Goal: Task Accomplishment & Management: Use online tool/utility

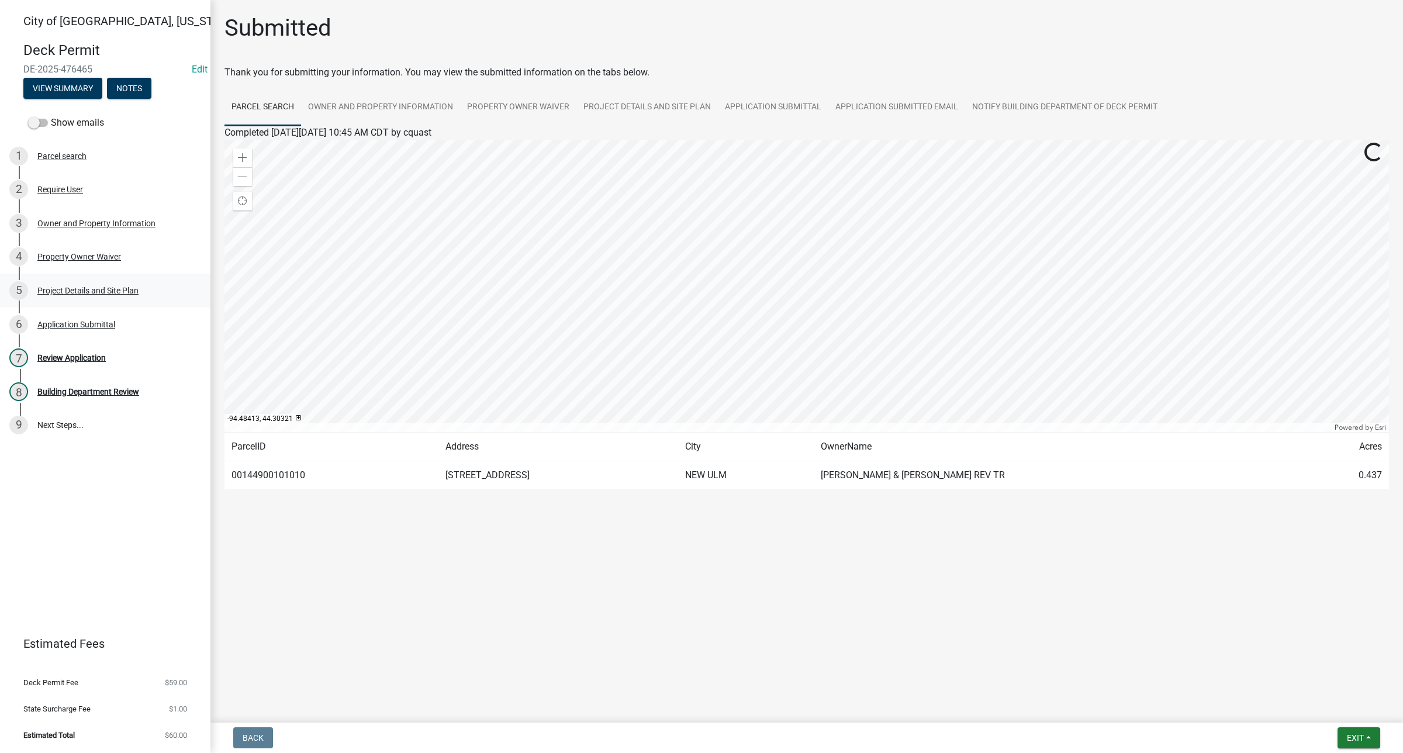
click at [84, 295] on div "5 Project Details and Site Plan" at bounding box center [100, 290] width 182 height 19
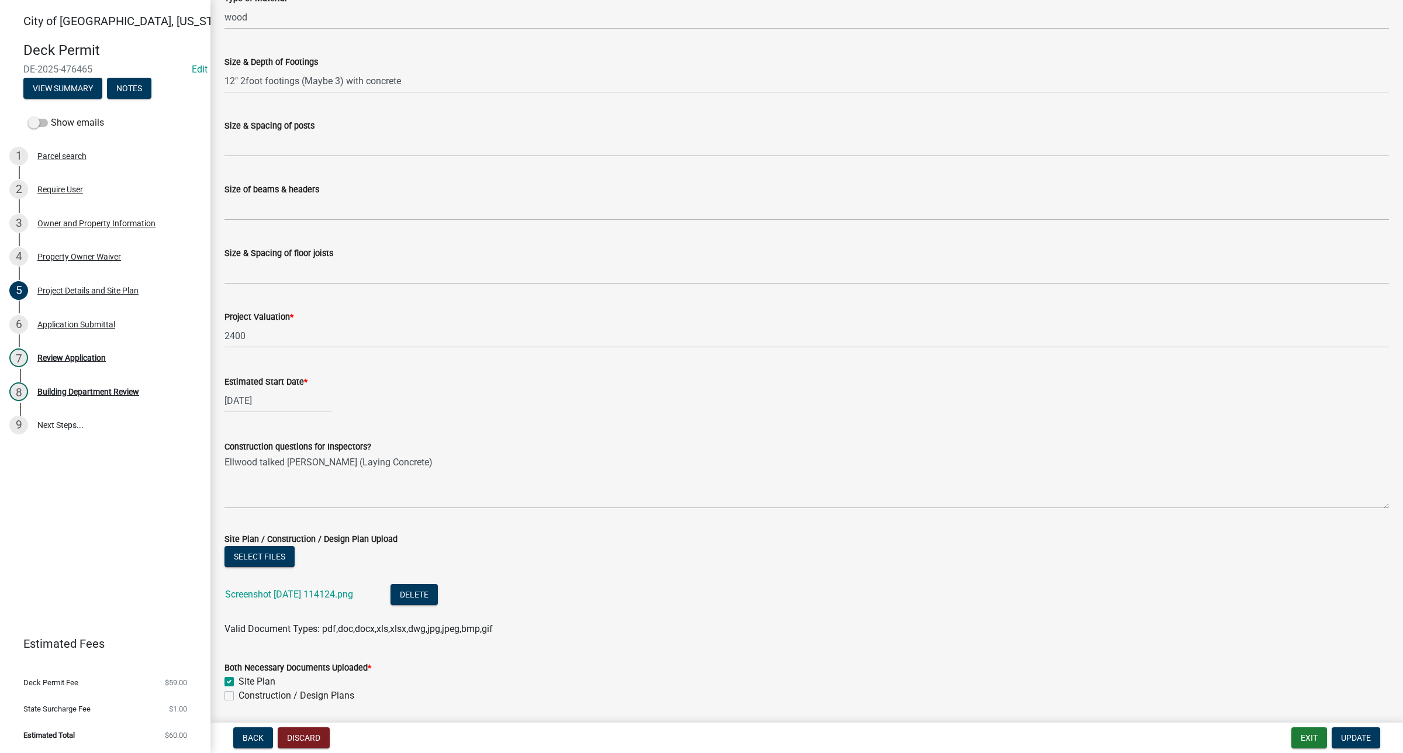
scroll to position [389, 0]
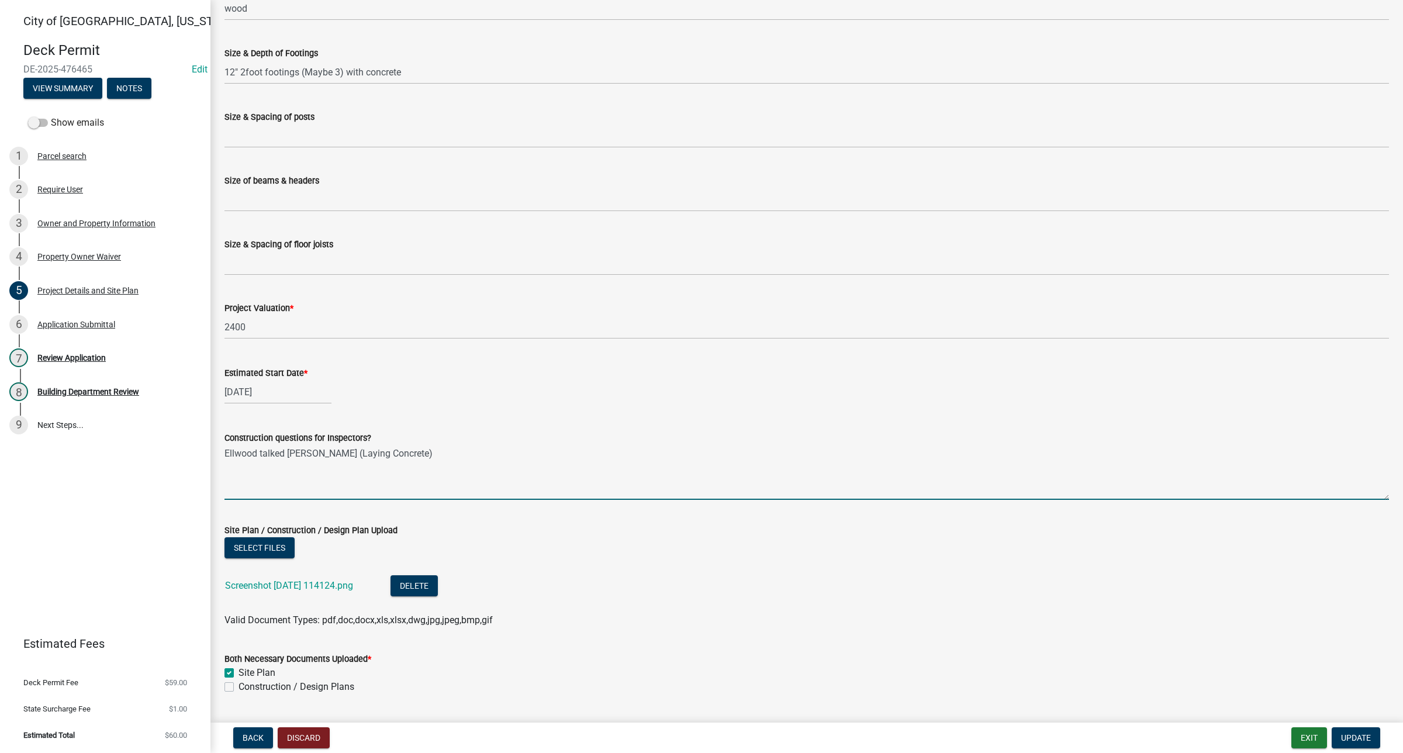
click at [293, 451] on textarea "Ellwood talked TOm Farasyn (Laying Concrete)" at bounding box center [806, 472] width 1164 height 55
type textarea "Ellwood talked Tom Farasyn (Laying Concrete)"
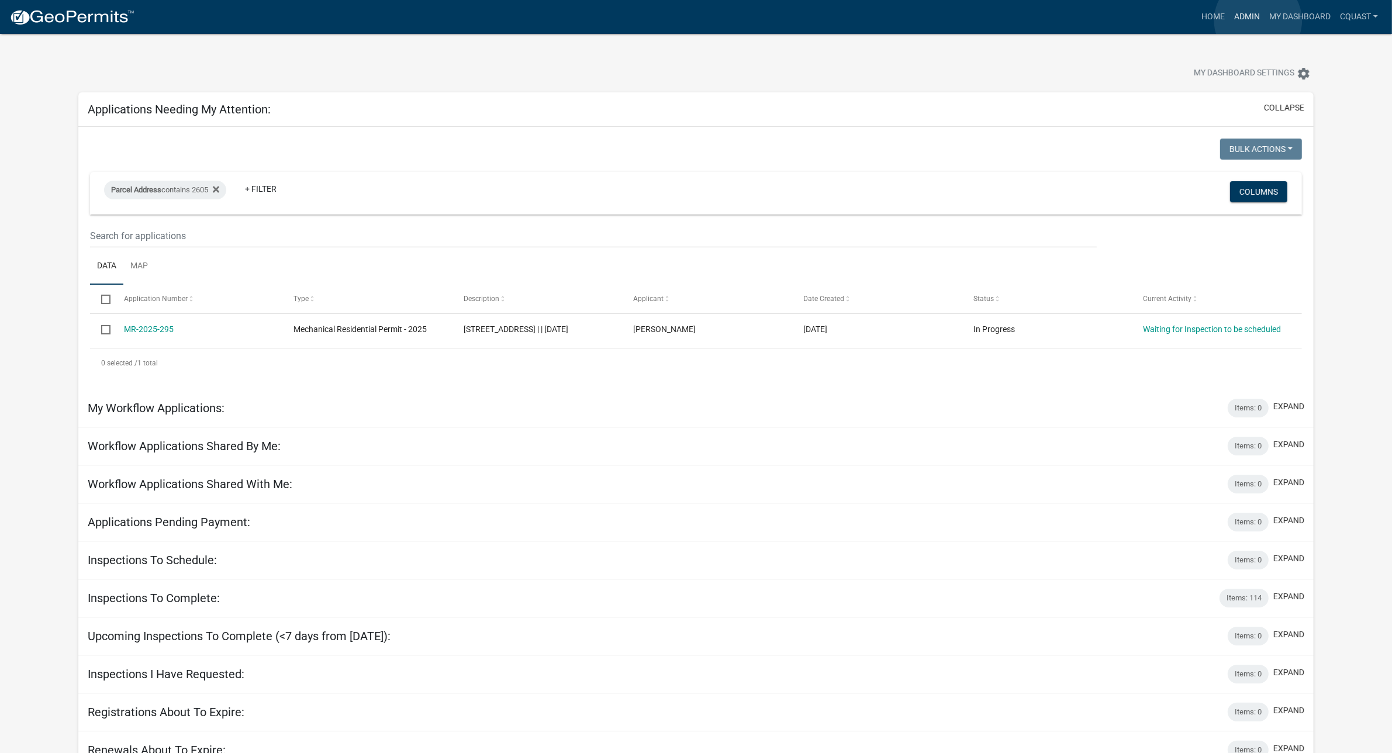
click at [1258, 20] on link "Admin" at bounding box center [1246, 17] width 35 height 22
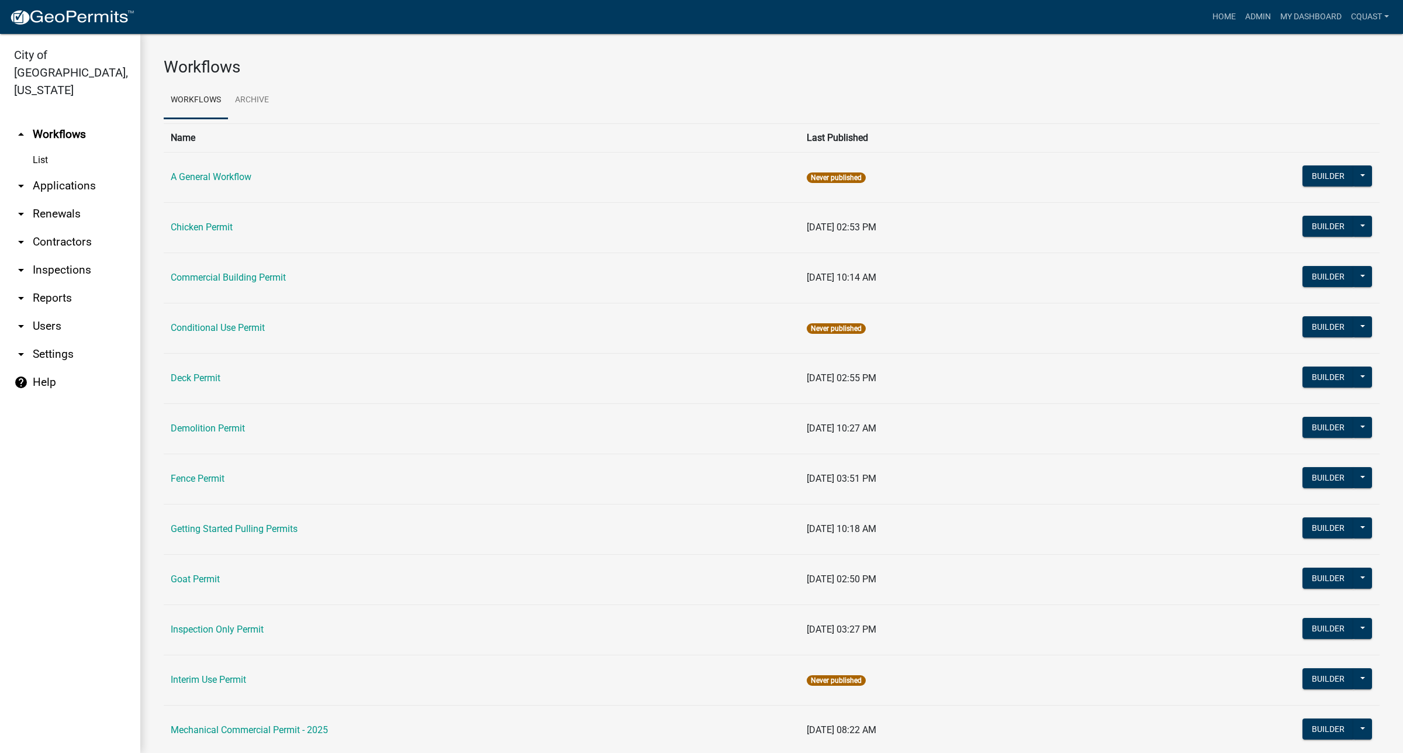
click at [67, 286] on link "arrow_drop_down Reports" at bounding box center [70, 298] width 140 height 28
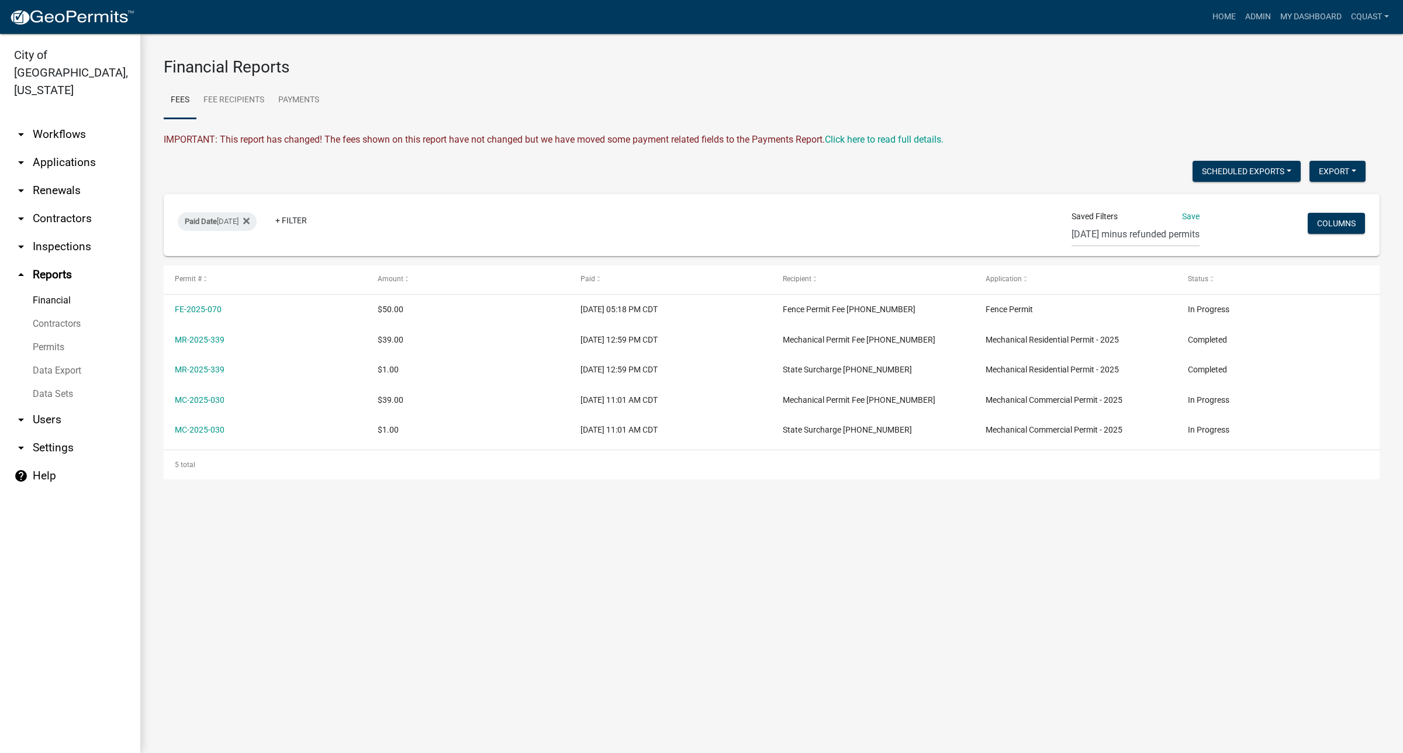
click at [56, 336] on link "Permits" at bounding box center [70, 347] width 140 height 23
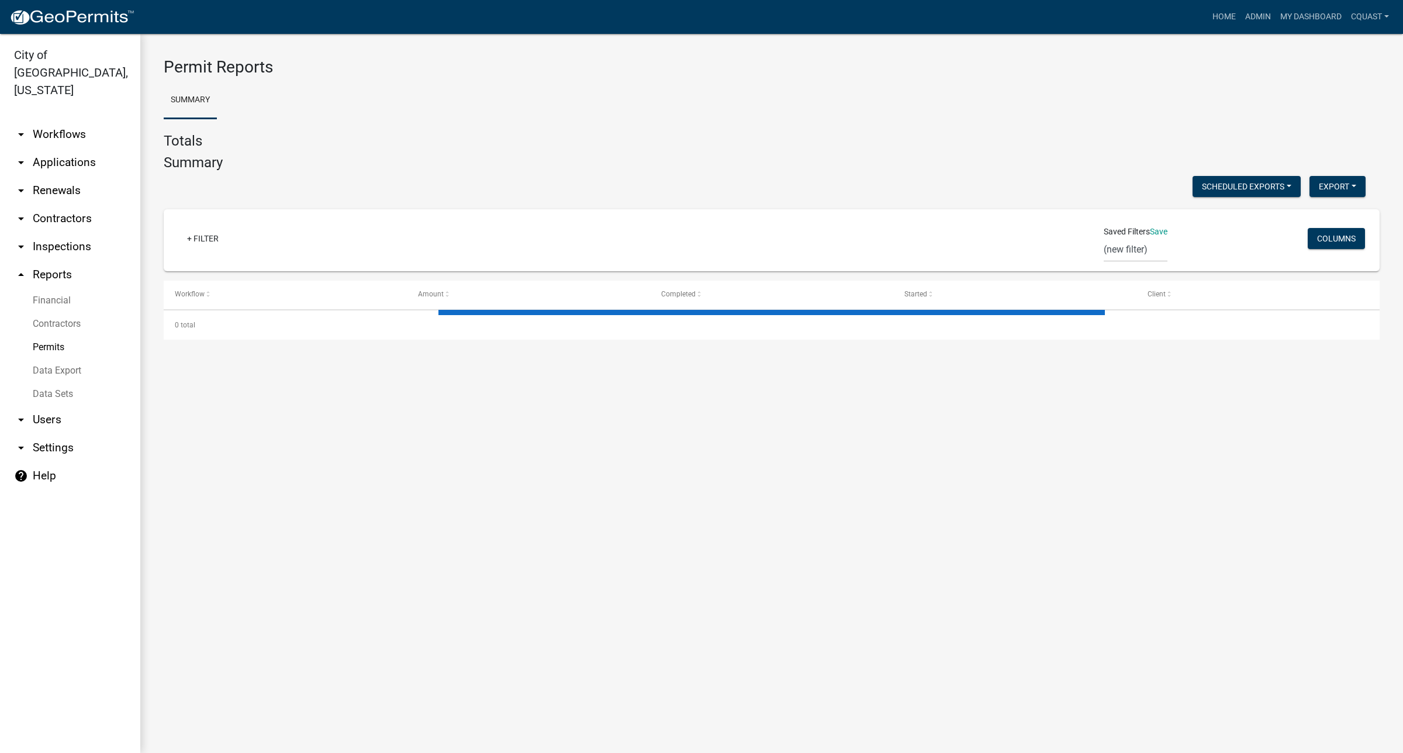
click at [60, 148] on link "arrow_drop_down Applications" at bounding box center [70, 162] width 140 height 28
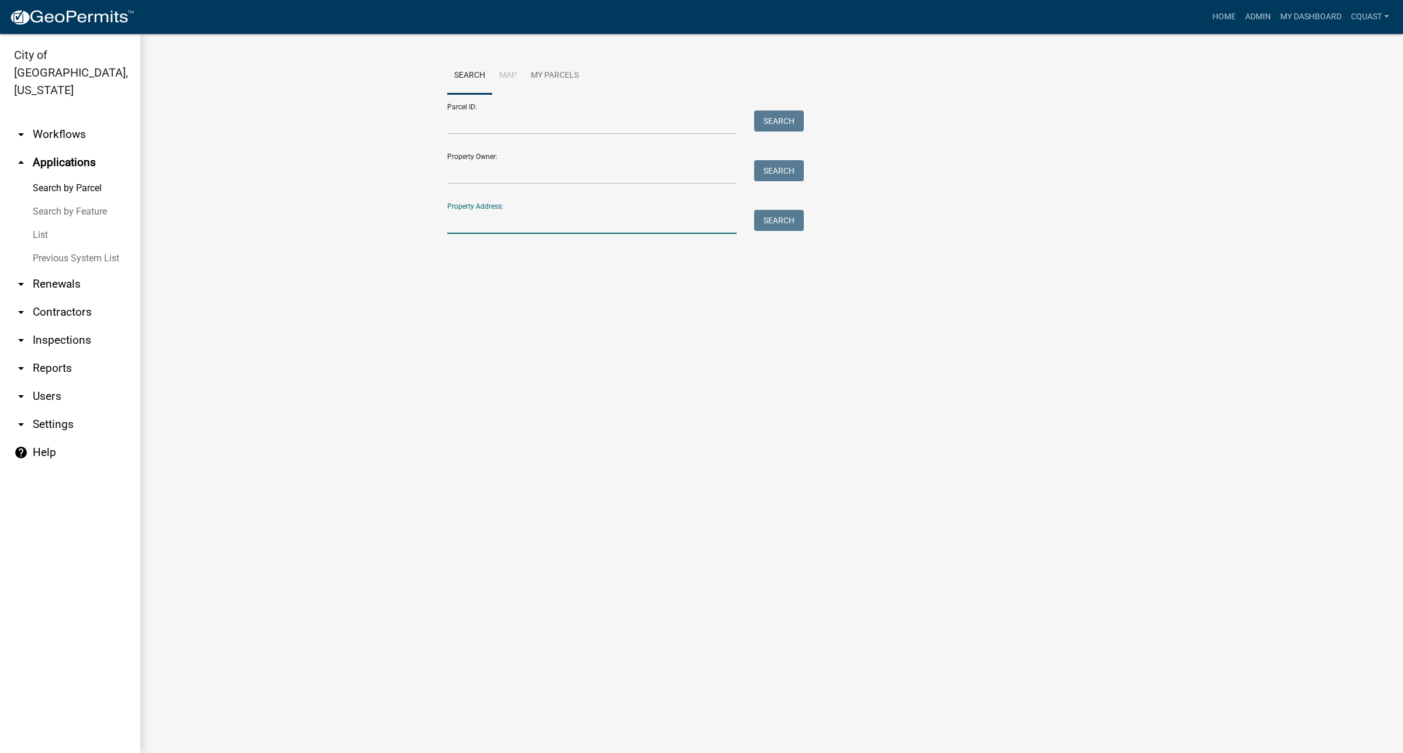
click at [489, 215] on input "Property Address:" at bounding box center [591, 222] width 289 height 24
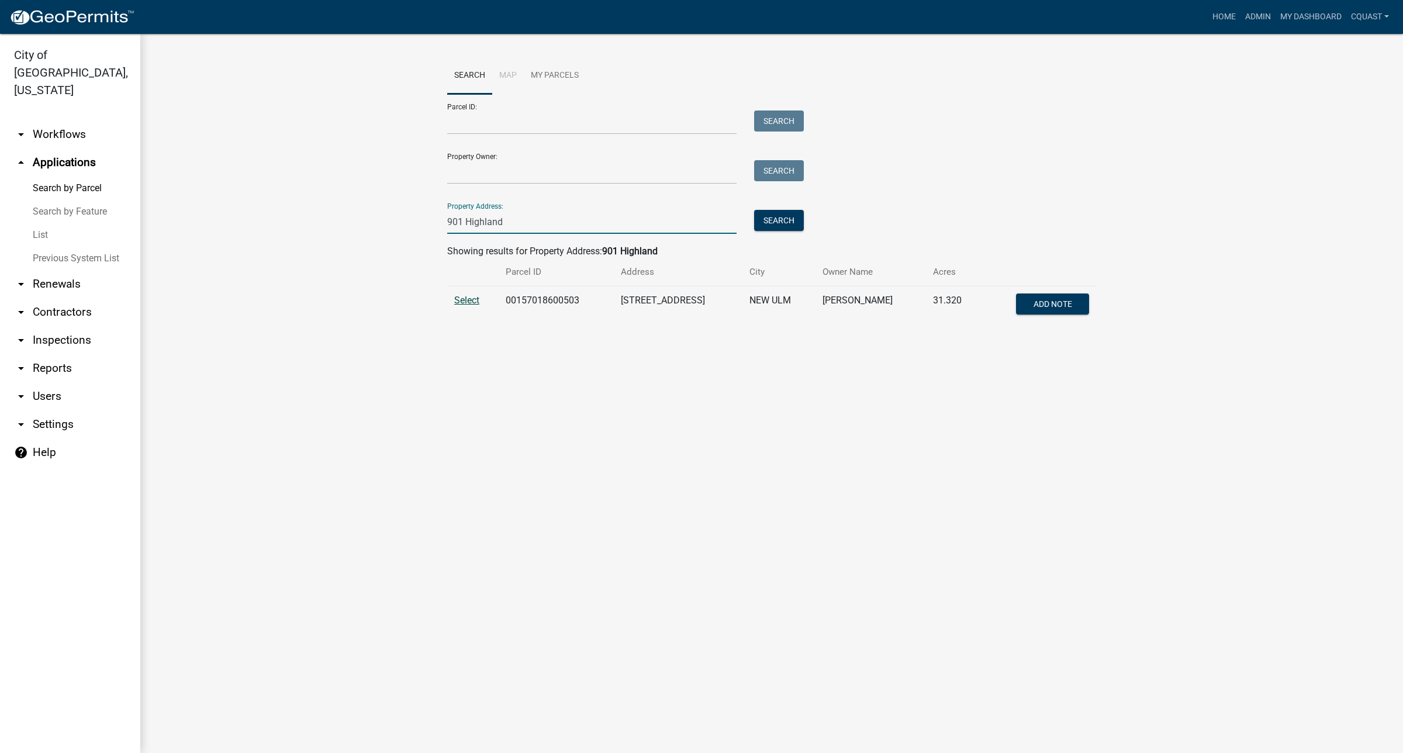
type input "901 Highland"
click at [478, 302] on span "Select" at bounding box center [466, 300] width 25 height 11
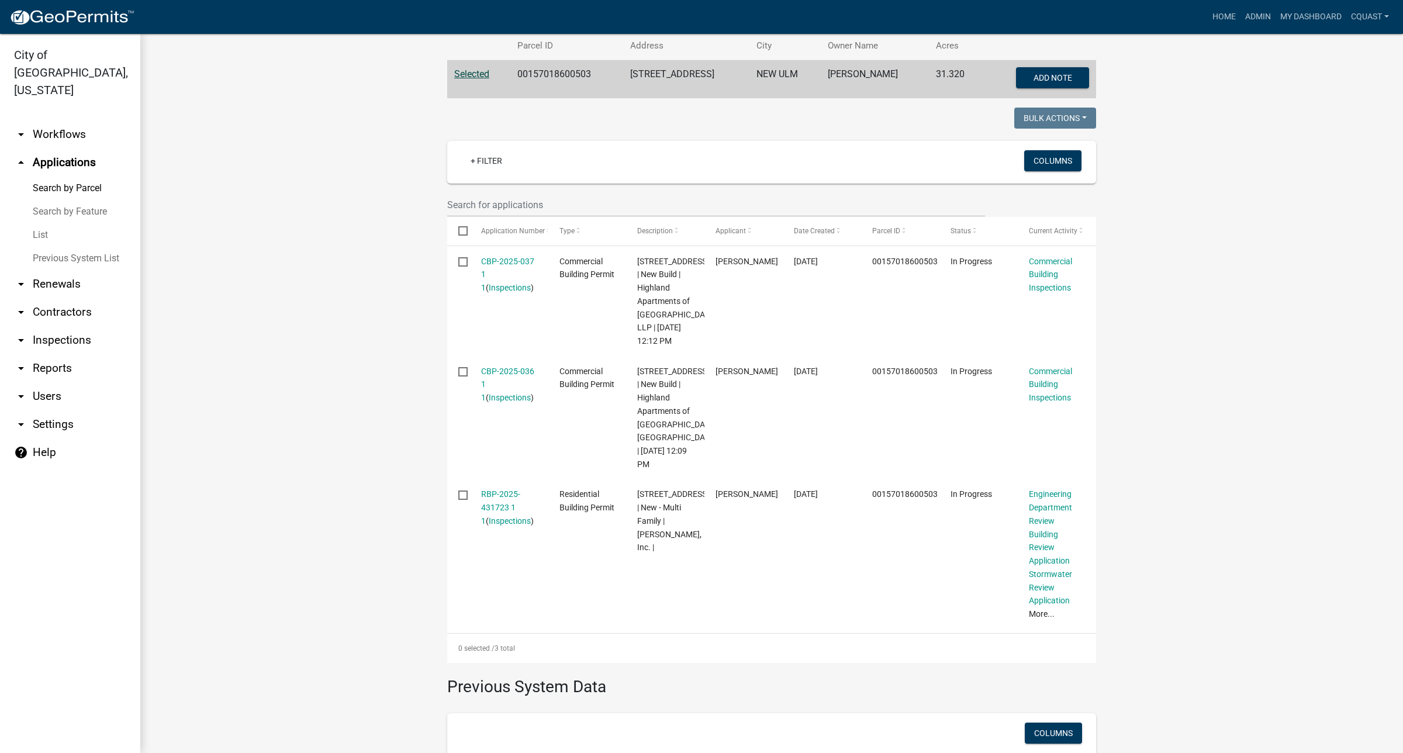
scroll to position [243, 0]
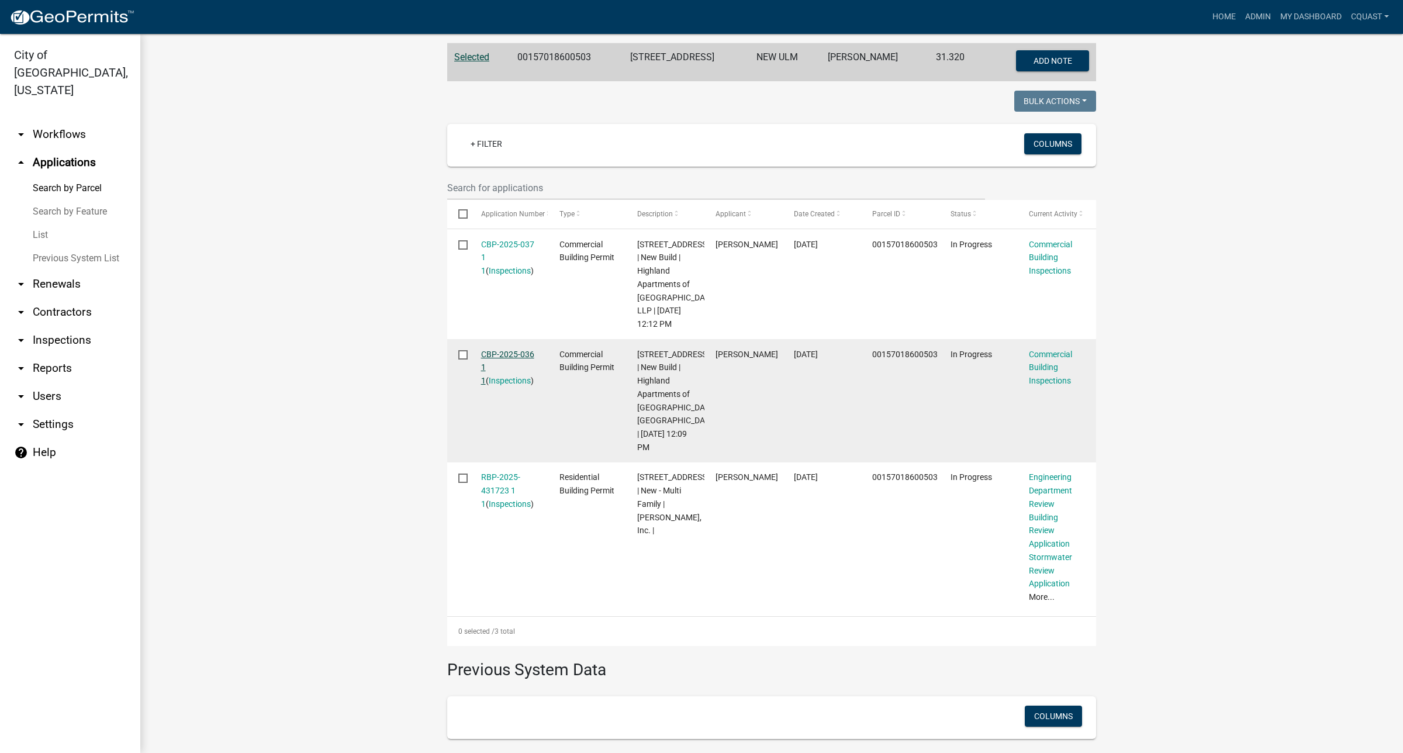
click at [500, 383] on link "CBP-2025-036 1 1" at bounding box center [507, 368] width 53 height 36
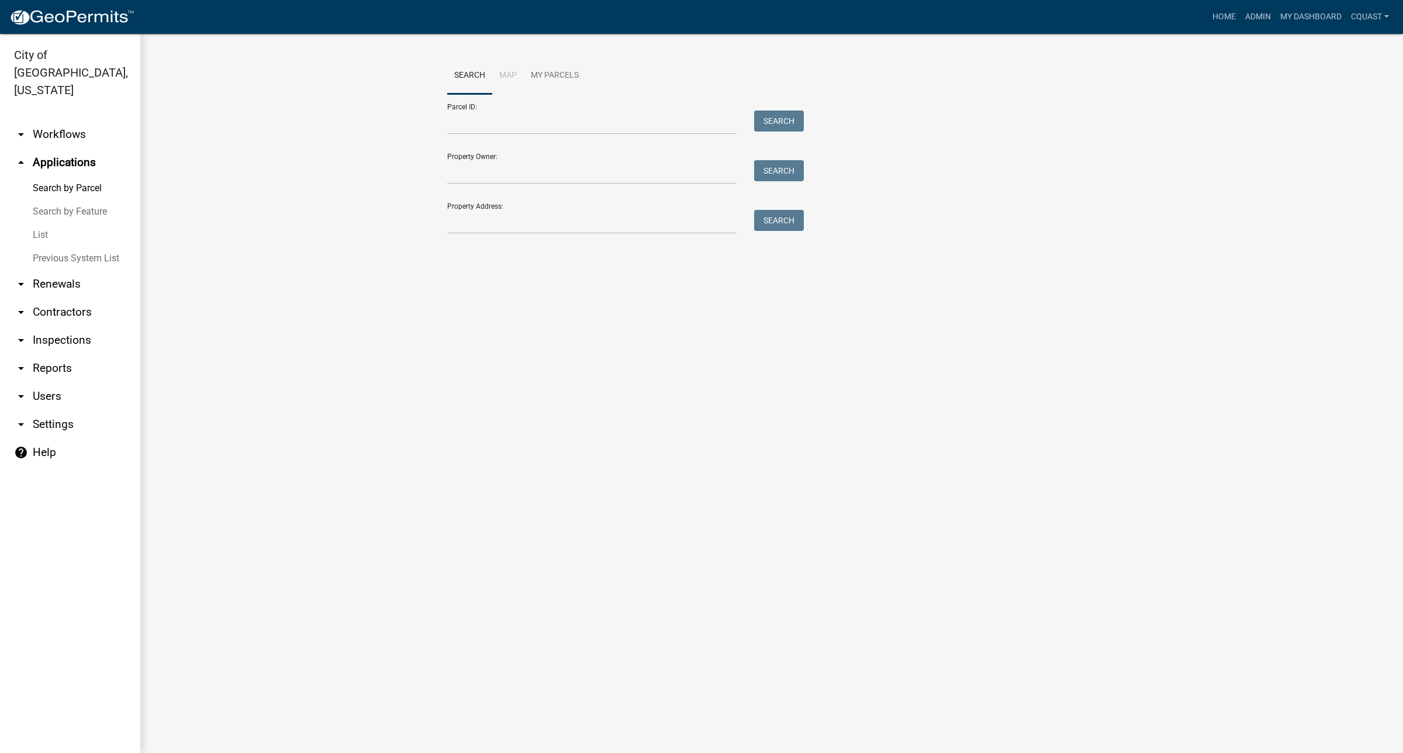
click at [54, 357] on link "arrow_drop_down Reports" at bounding box center [70, 368] width 140 height 28
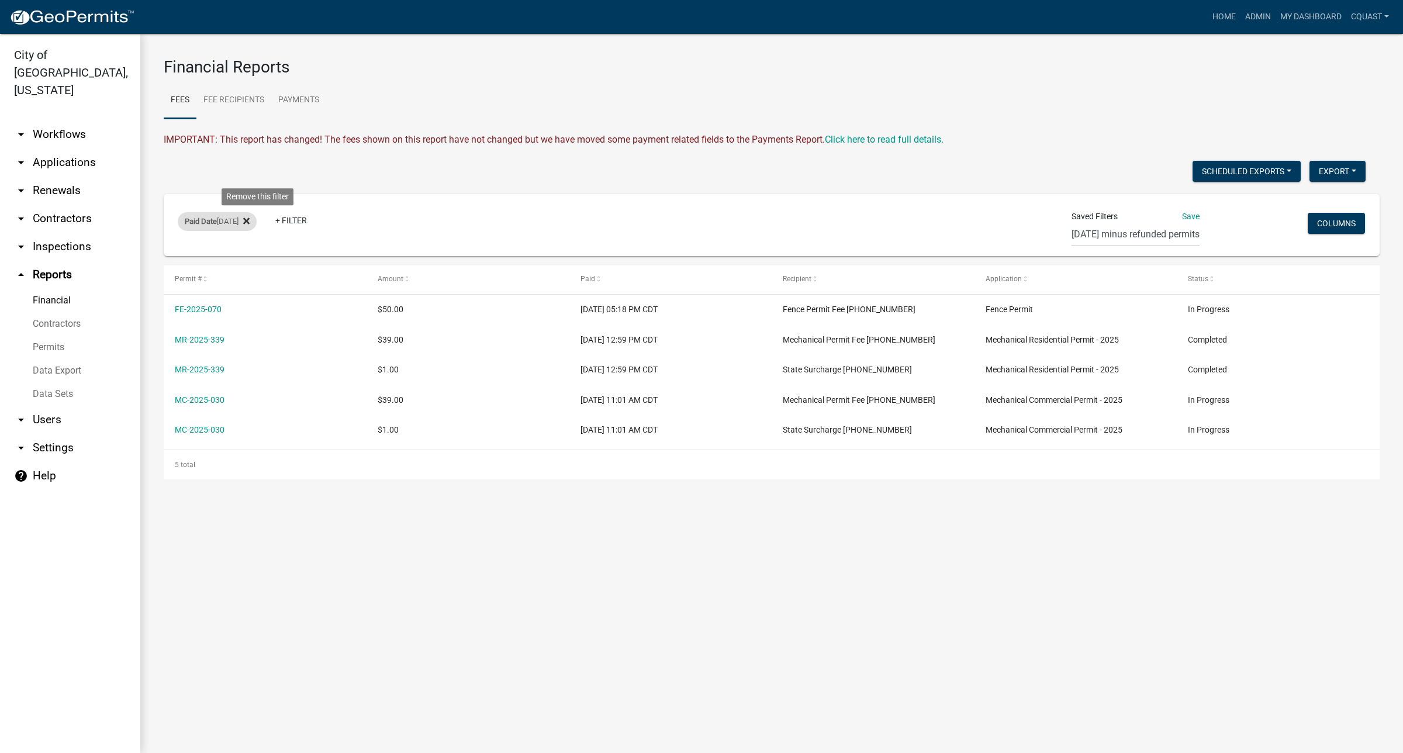
click at [250, 219] on fa-icon at bounding box center [243, 221] width 11 height 19
click at [211, 223] on link "+ Filter" at bounding box center [203, 223] width 50 height 21
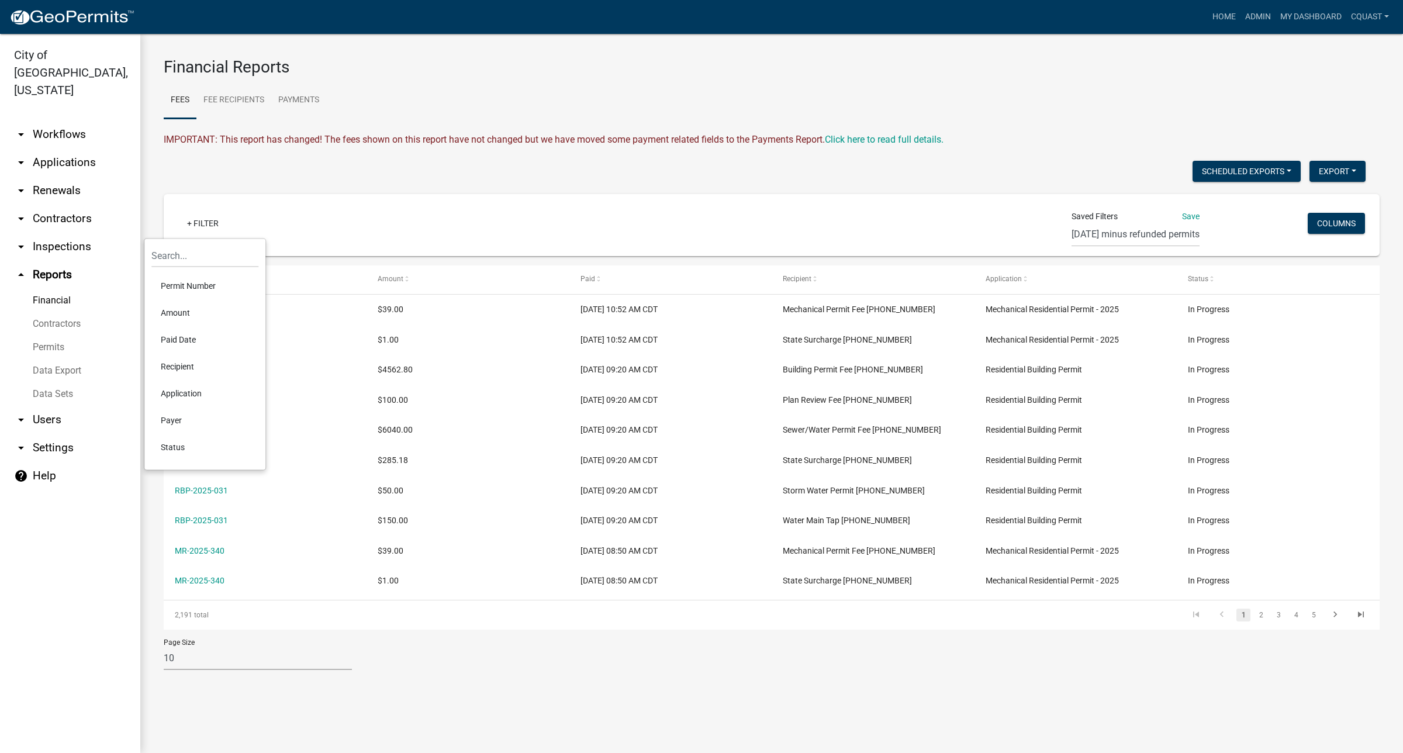
click at [206, 392] on li "Application" at bounding box center [204, 393] width 107 height 27
click at [390, 216] on div "Application + Filter" at bounding box center [571, 225] width 804 height 30
click at [224, 222] on fa-icon at bounding box center [227, 221] width 11 height 19
click at [218, 224] on link "+ Filter" at bounding box center [203, 223] width 50 height 21
click at [189, 372] on li "Recipient" at bounding box center [204, 366] width 107 height 27
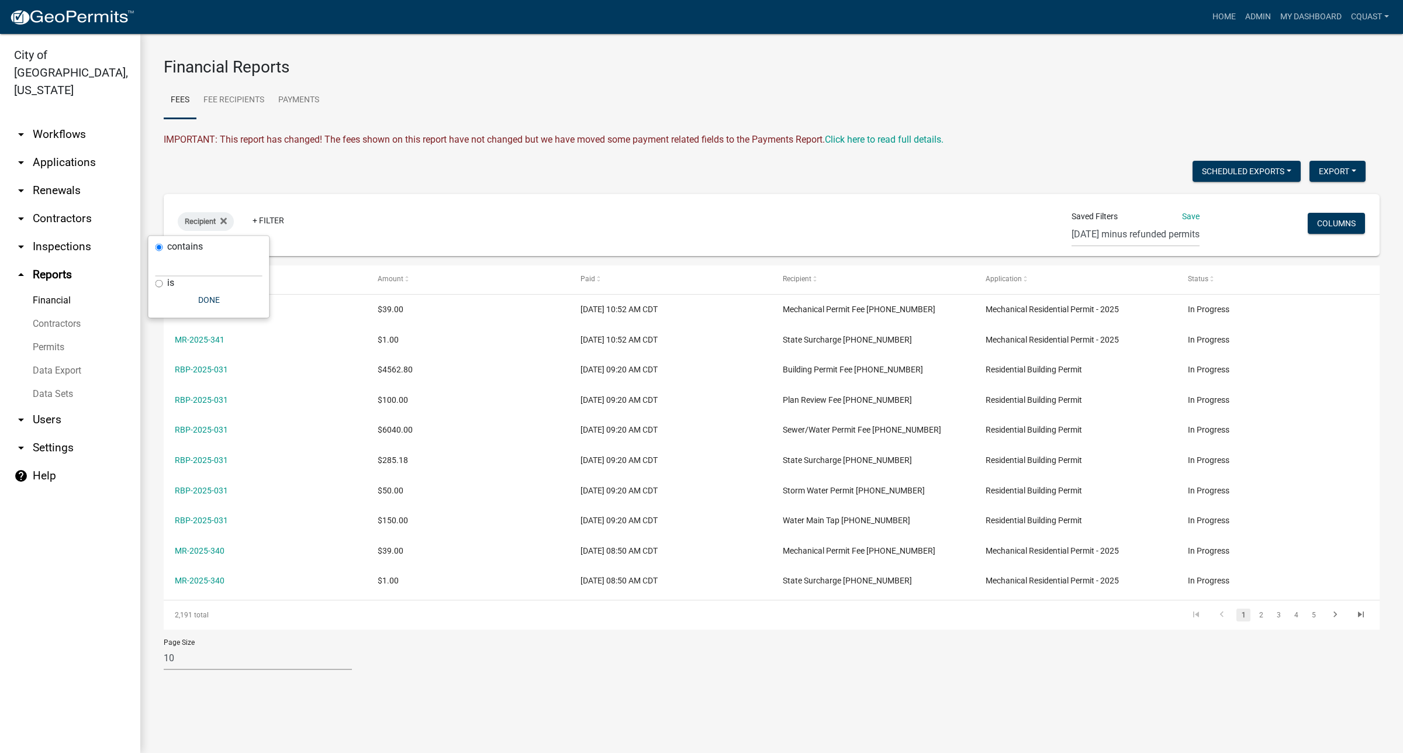
click at [421, 226] on div "Recipient + Filter" at bounding box center [571, 225] width 804 height 30
click at [59, 207] on link "arrow_drop_down Contractors" at bounding box center [70, 219] width 140 height 28
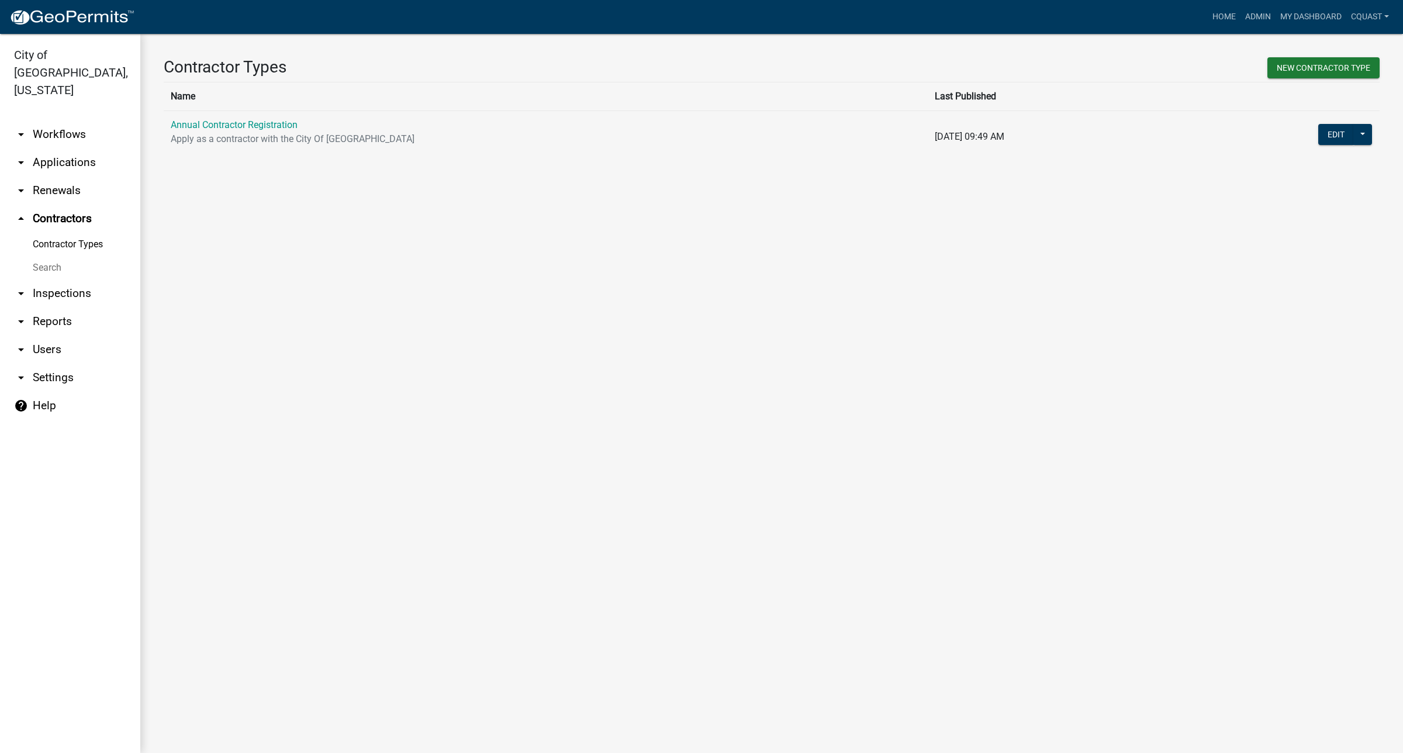
click at [56, 156] on link "arrow_drop_down Applications" at bounding box center [70, 162] width 140 height 28
